Goal: Communication & Community: Answer question/provide support

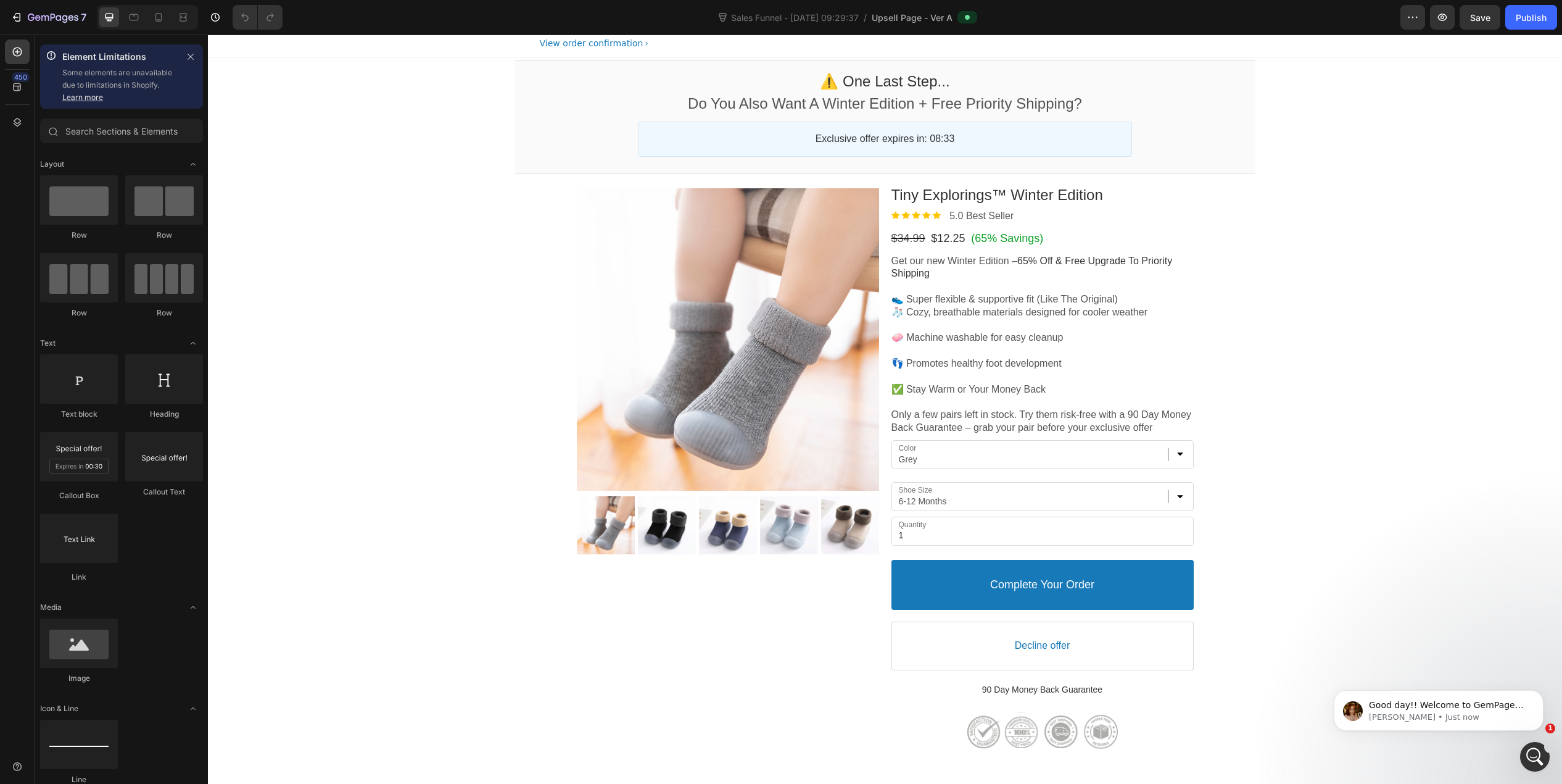
scroll to position [185, 0]
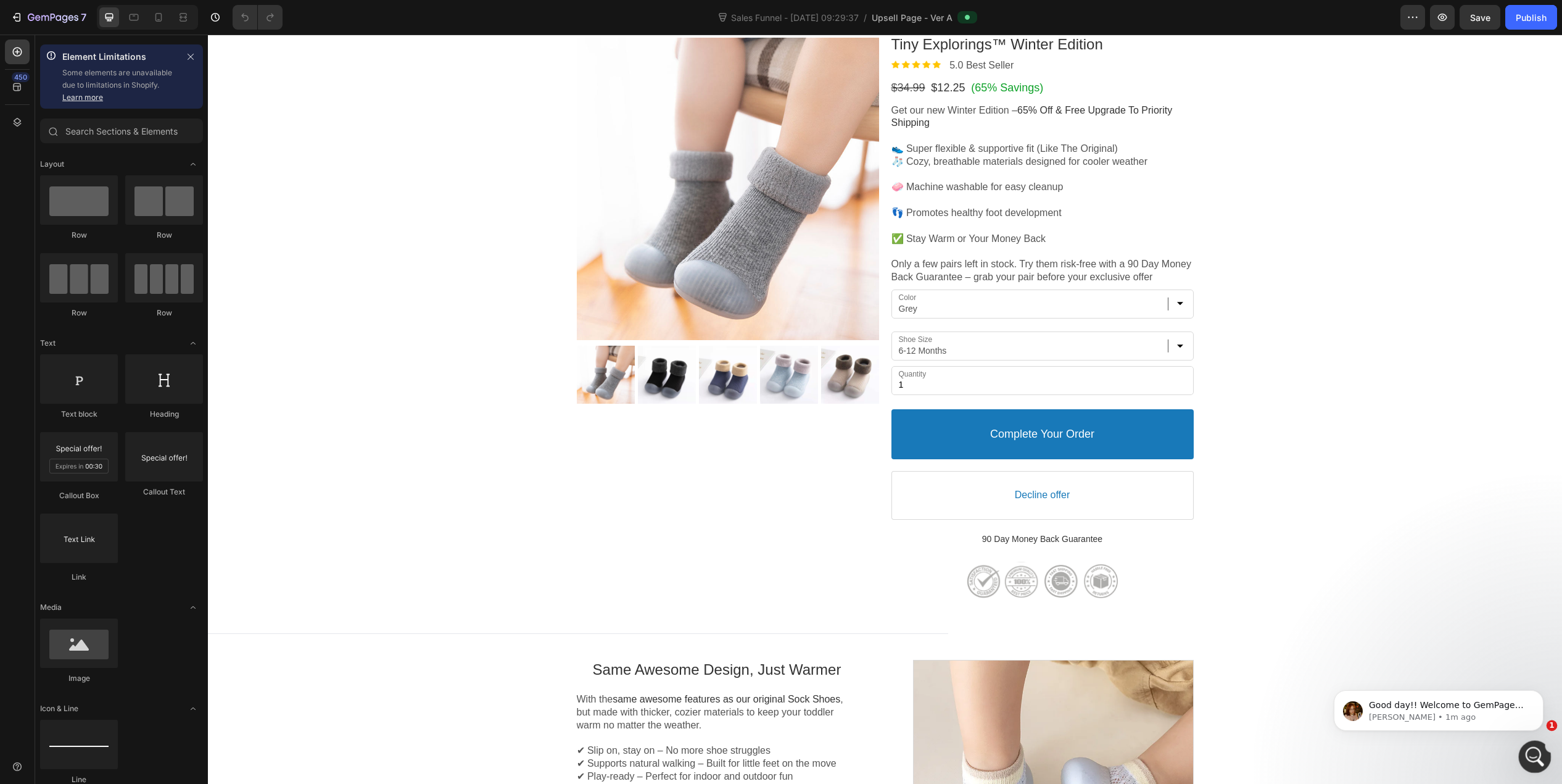
click at [1527, 757] on icon "Open Intercom Messenger" at bounding box center [1534, 755] width 21 height 21
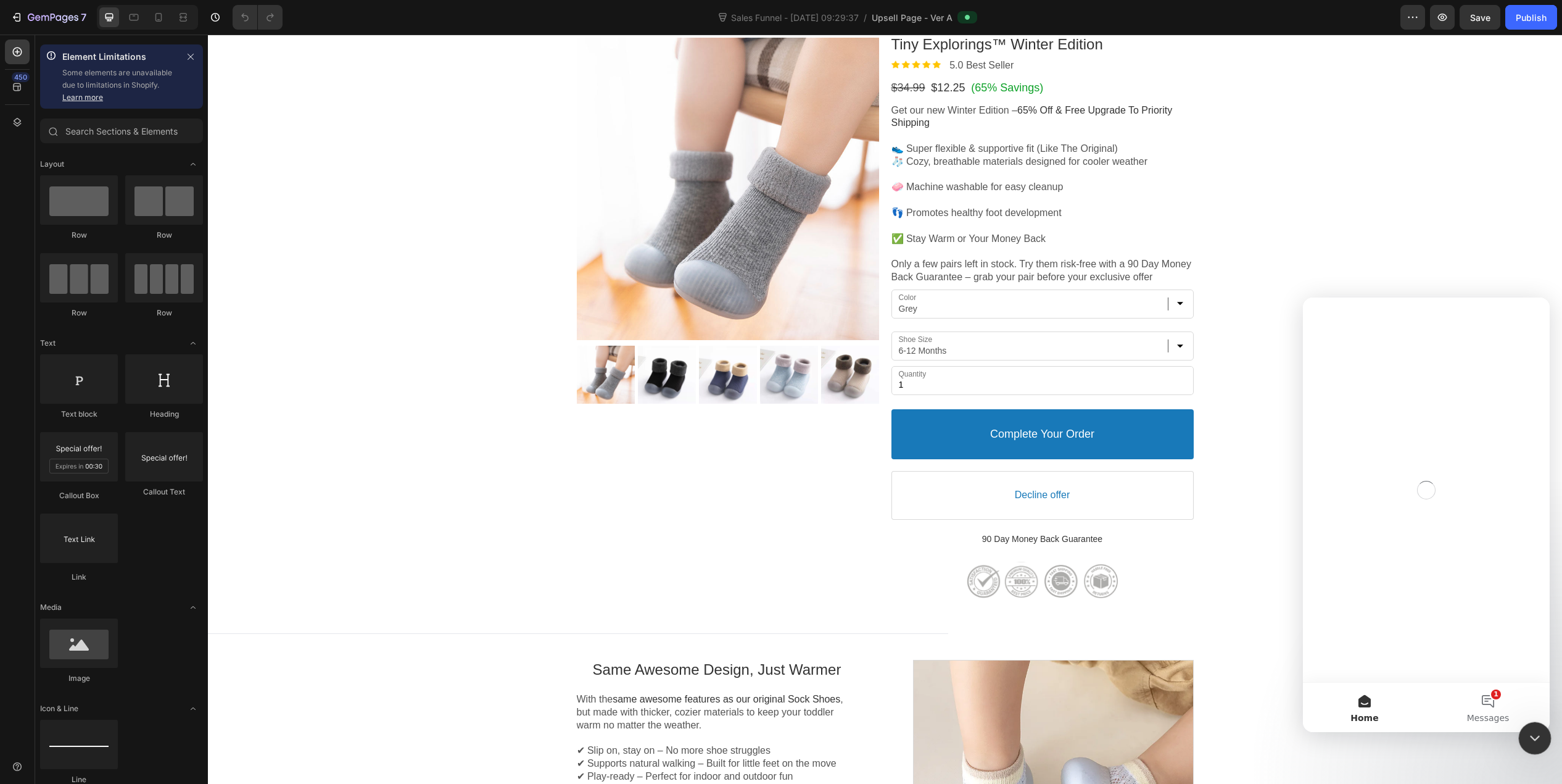
scroll to position [0, 0]
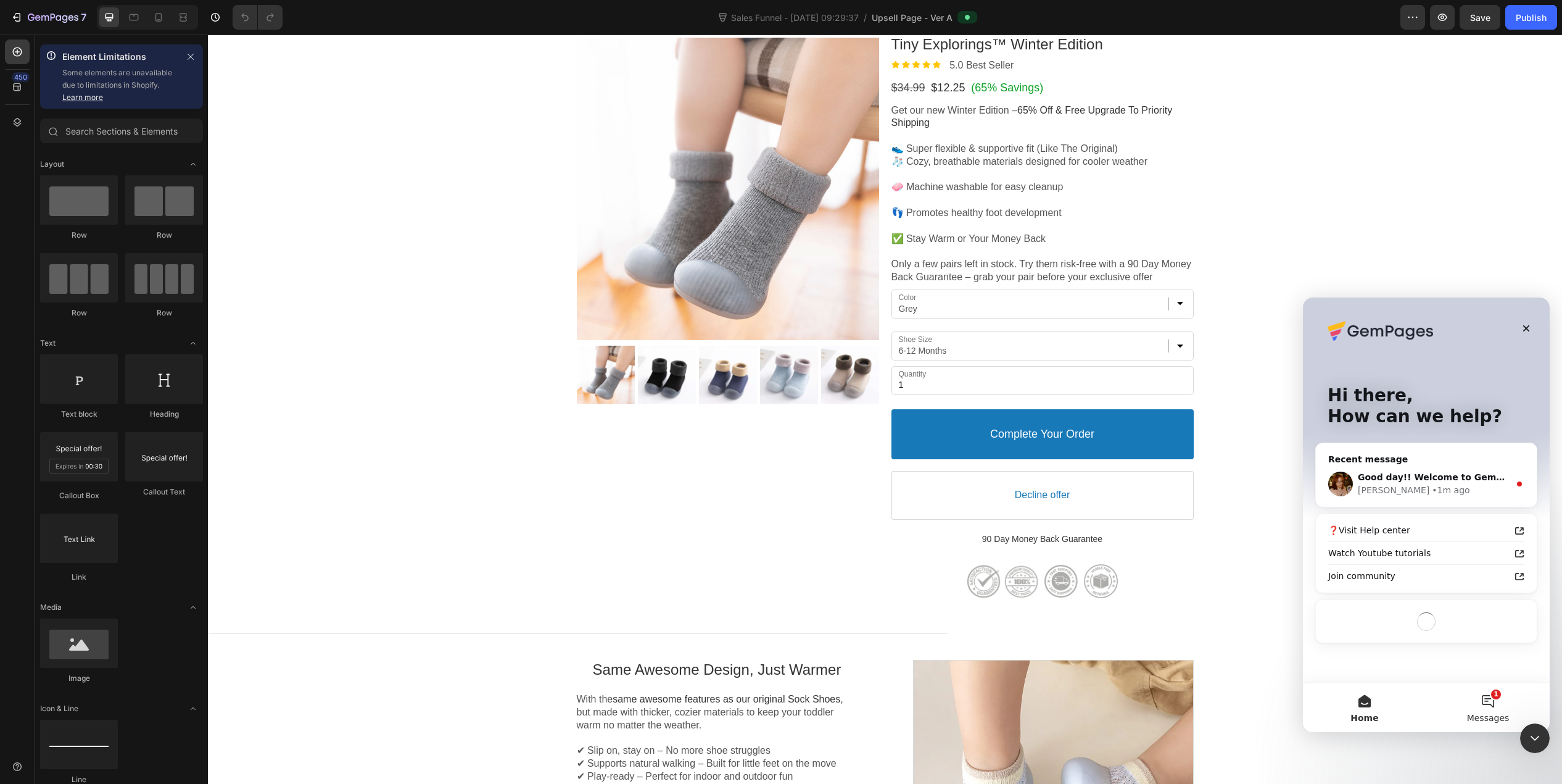
click at [1498, 693] on button "1 Messages" at bounding box center [1488, 707] width 124 height 49
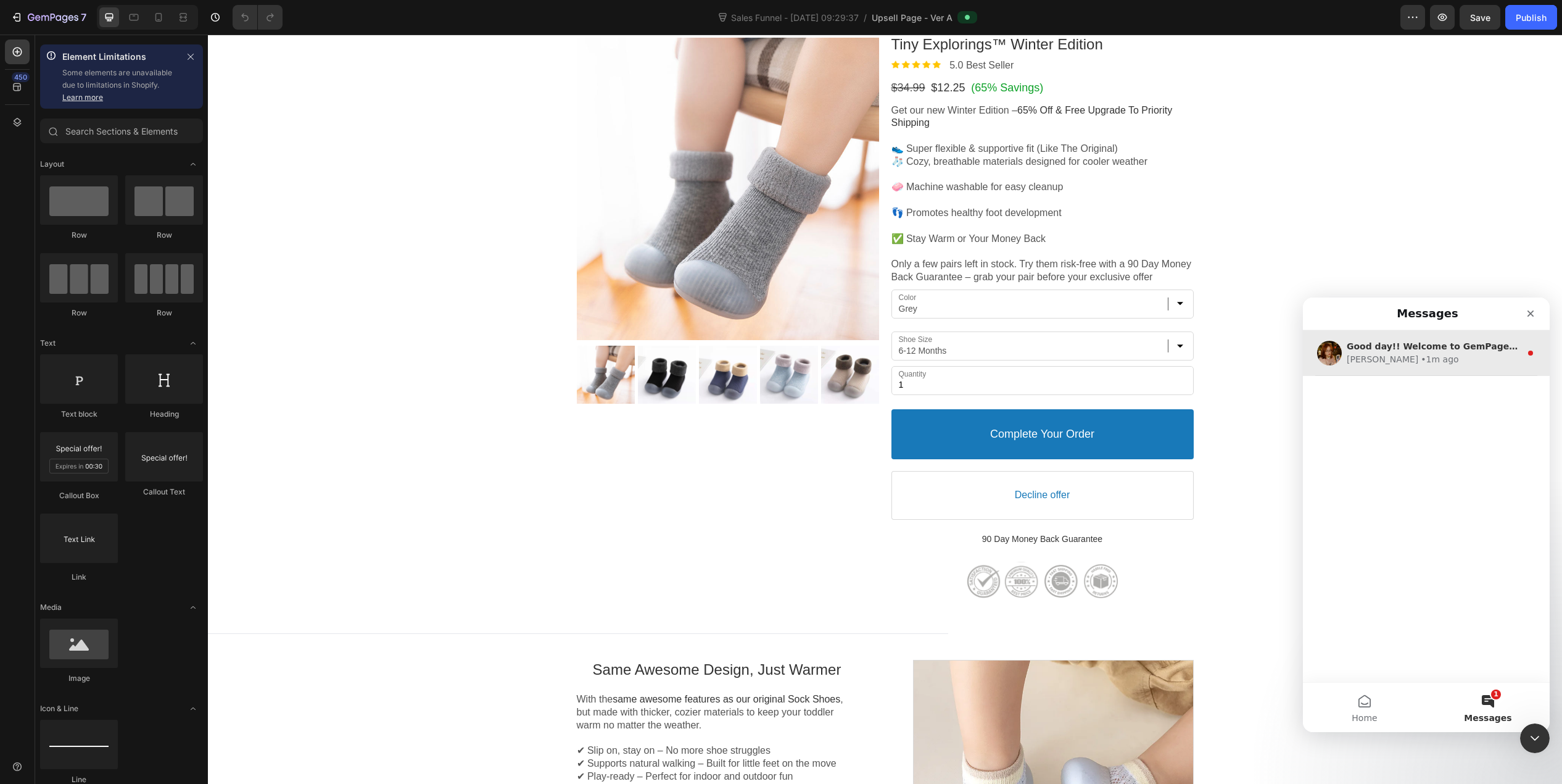
click at [1450, 357] on div "[PERSON_NAME] • 1m ago" at bounding box center [1434, 359] width 174 height 13
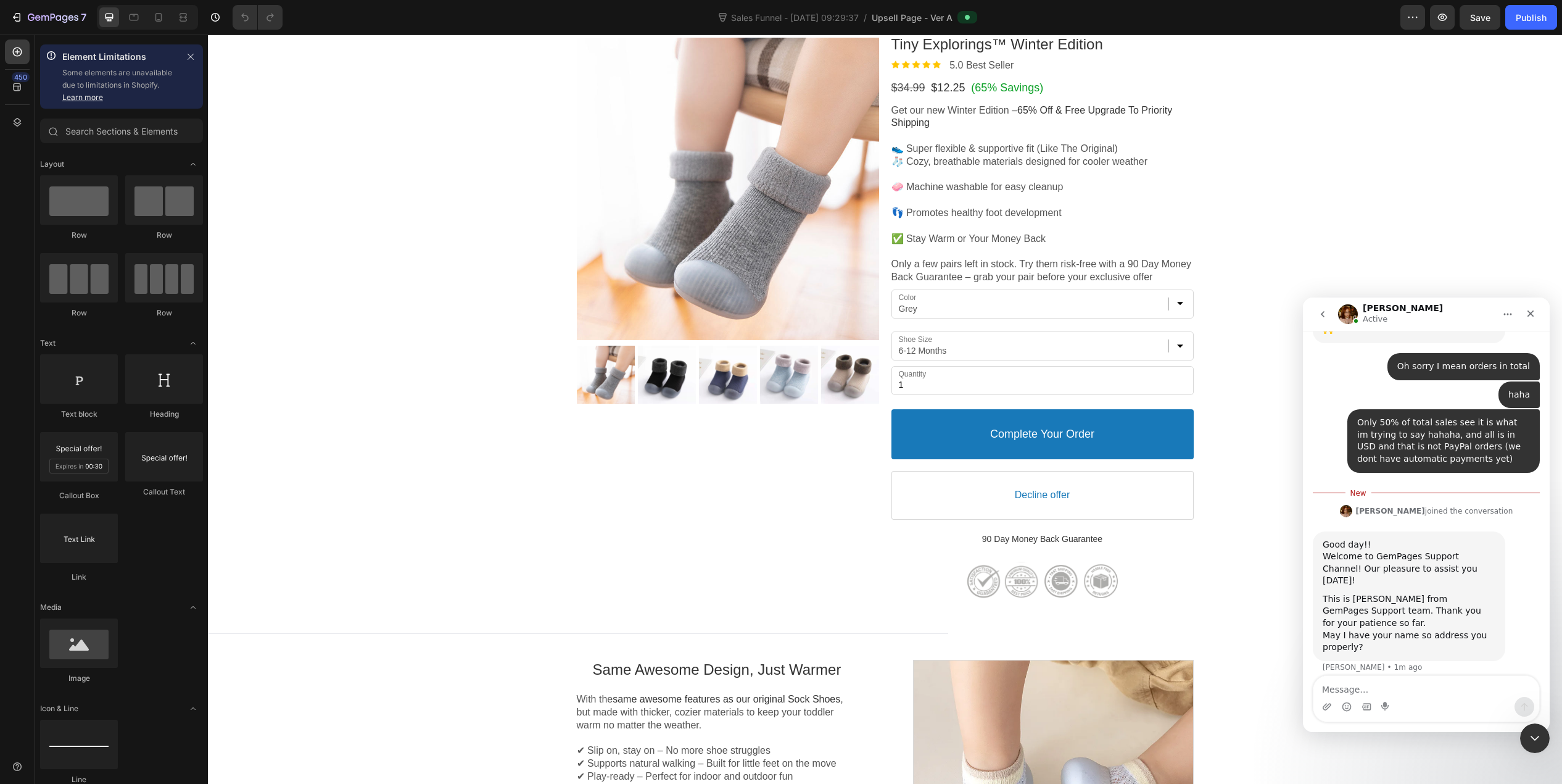
scroll to position [229, 0]
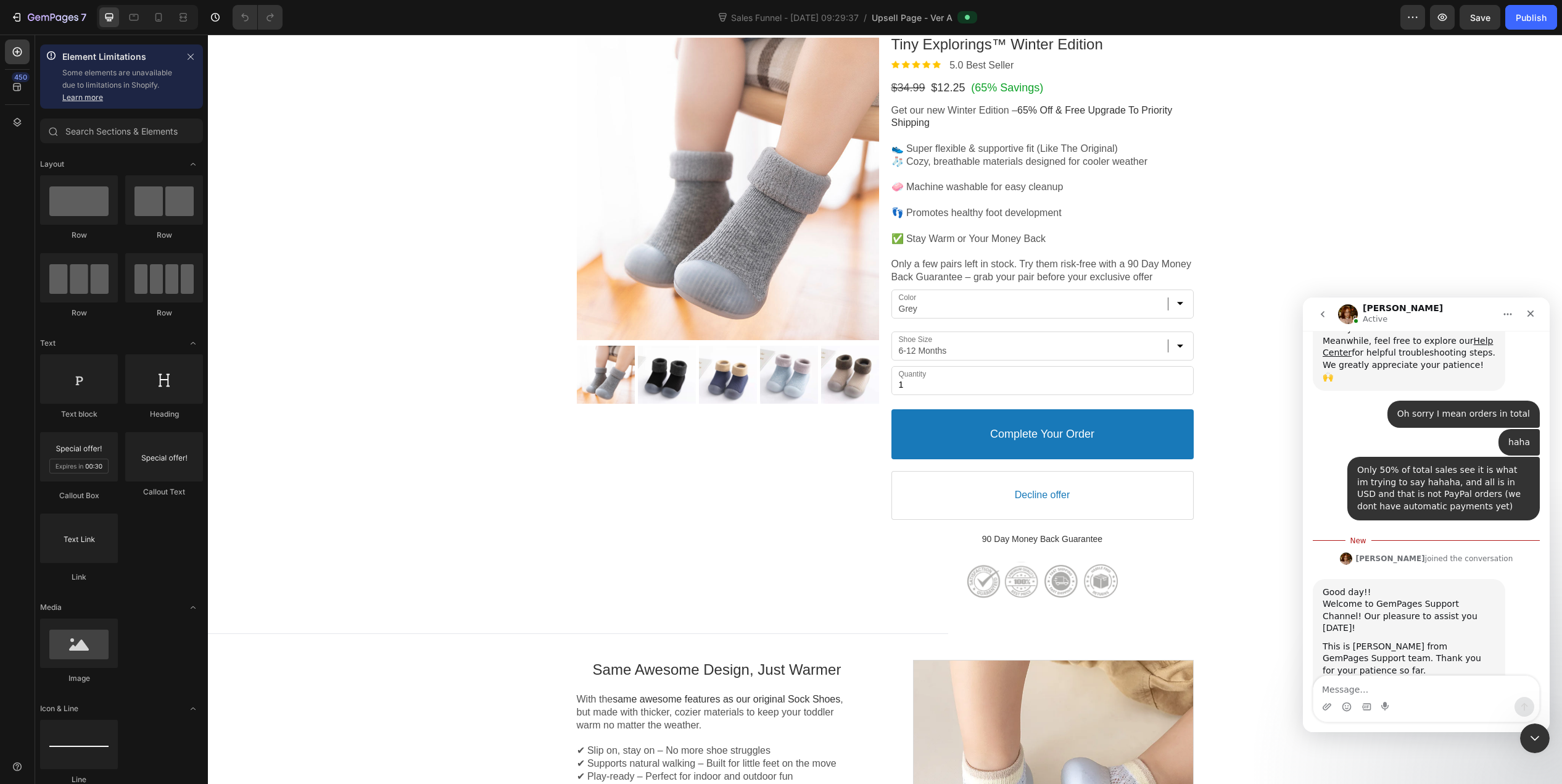
click at [1467, 693] on textarea "Message…" at bounding box center [1426, 686] width 226 height 21
click at [1463, 693] on textarea "Message…" at bounding box center [1426, 686] width 226 height 21
type textarea "[PERSON_NAME], thanks!"
